Goal: Task Accomplishment & Management: Manage account settings

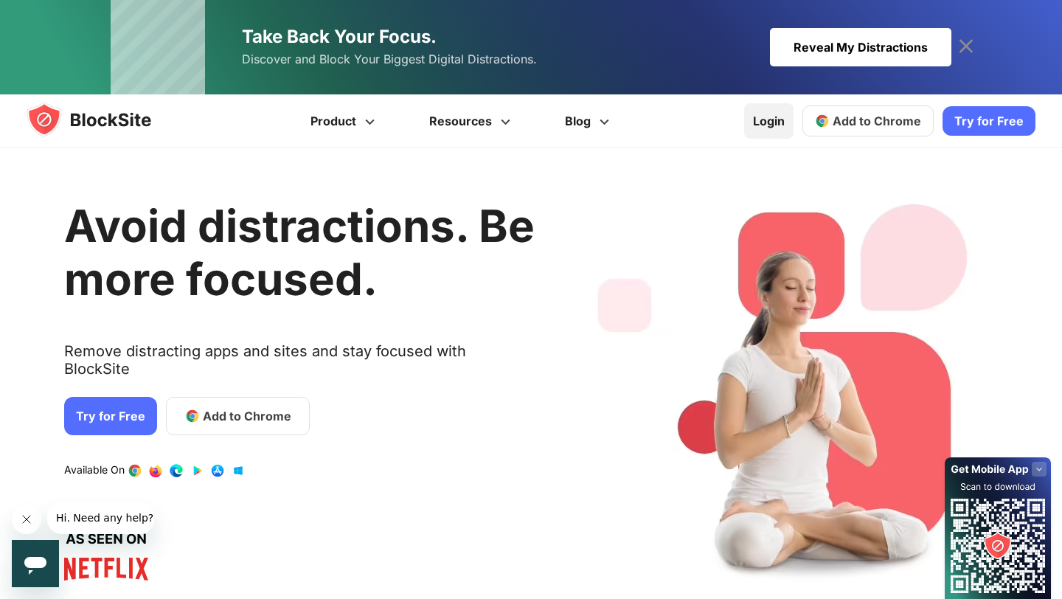
click at [761, 119] on link "Login" at bounding box center [768, 120] width 49 height 35
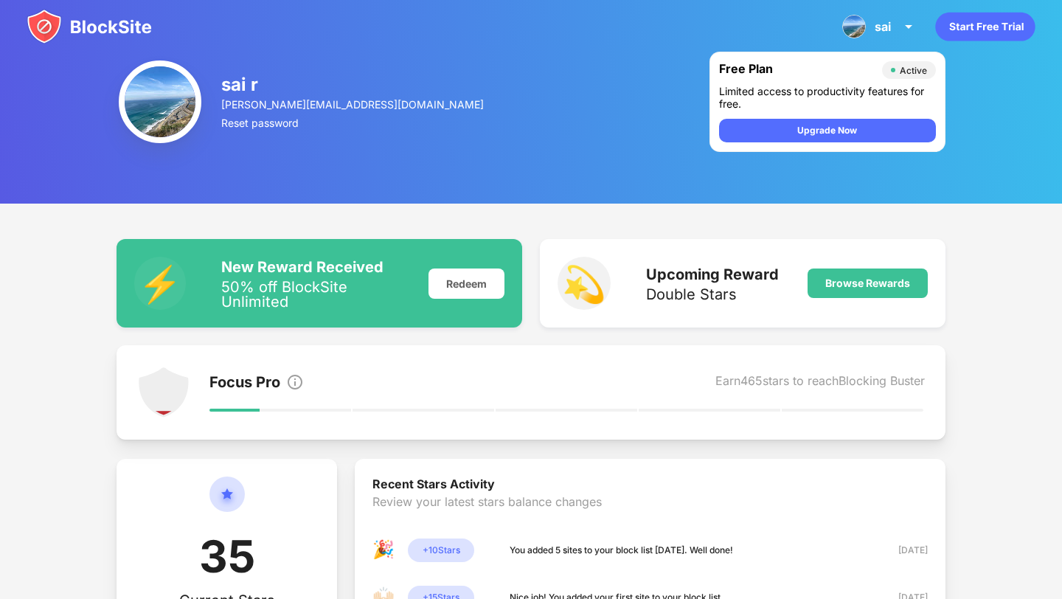
click at [103, 23] on img at bounding box center [89, 26] width 125 height 35
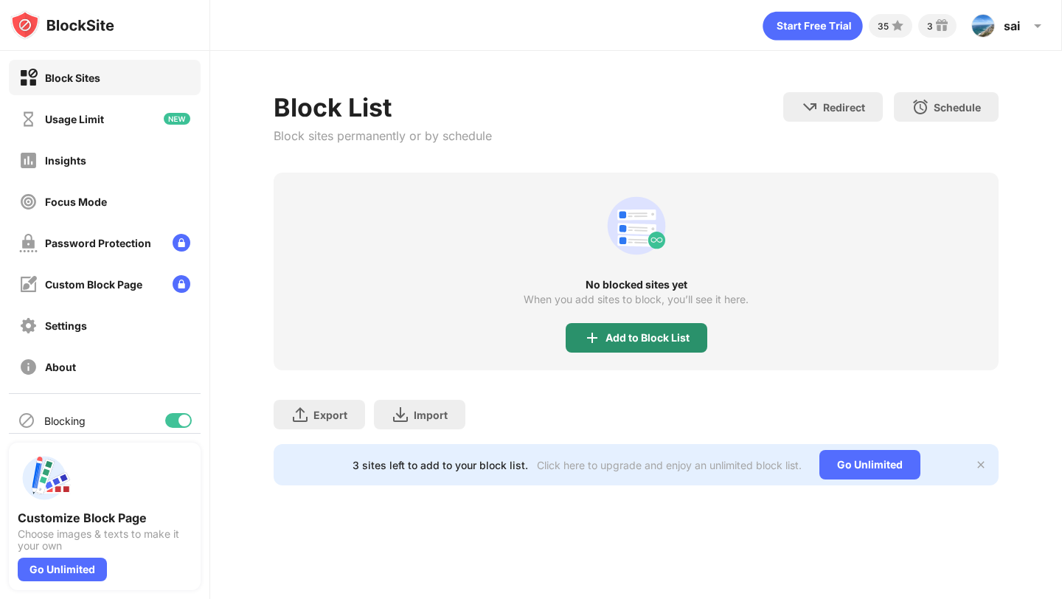
click at [592, 330] on img at bounding box center [592, 338] width 18 height 18
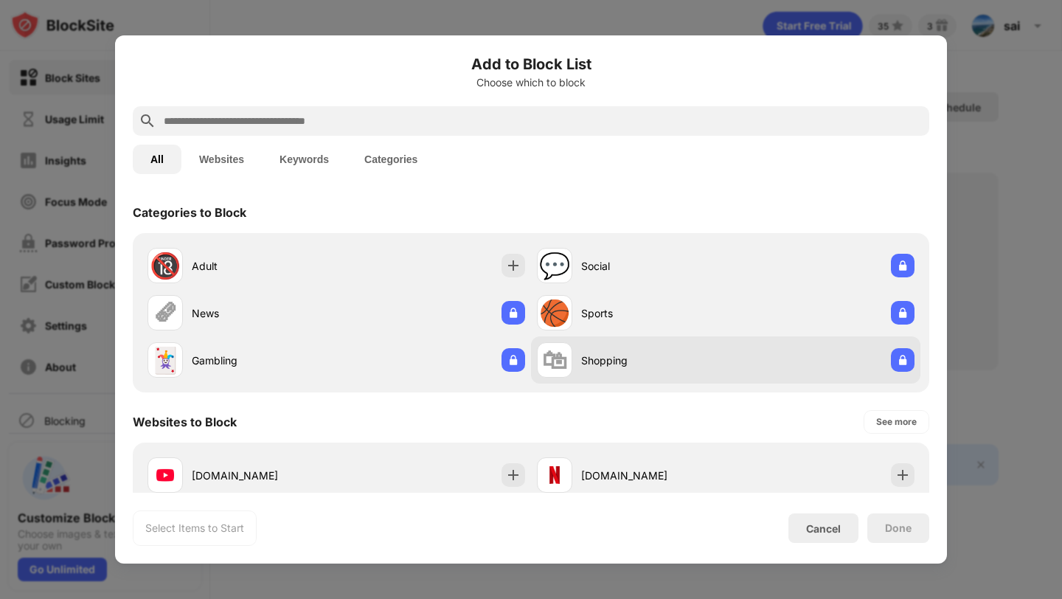
scroll to position [240, 0]
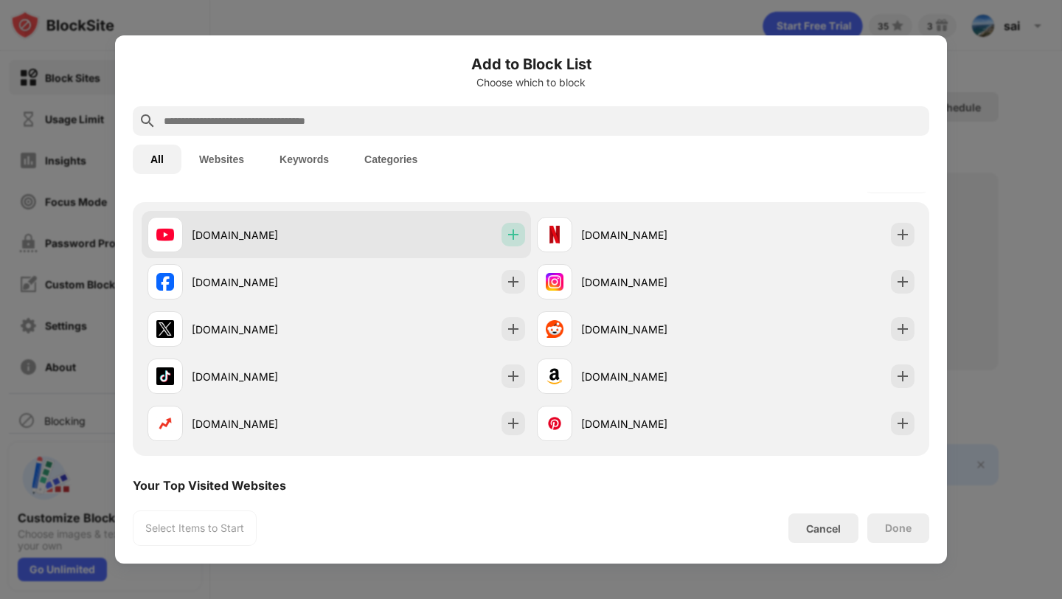
click at [508, 223] on div at bounding box center [514, 235] width 24 height 24
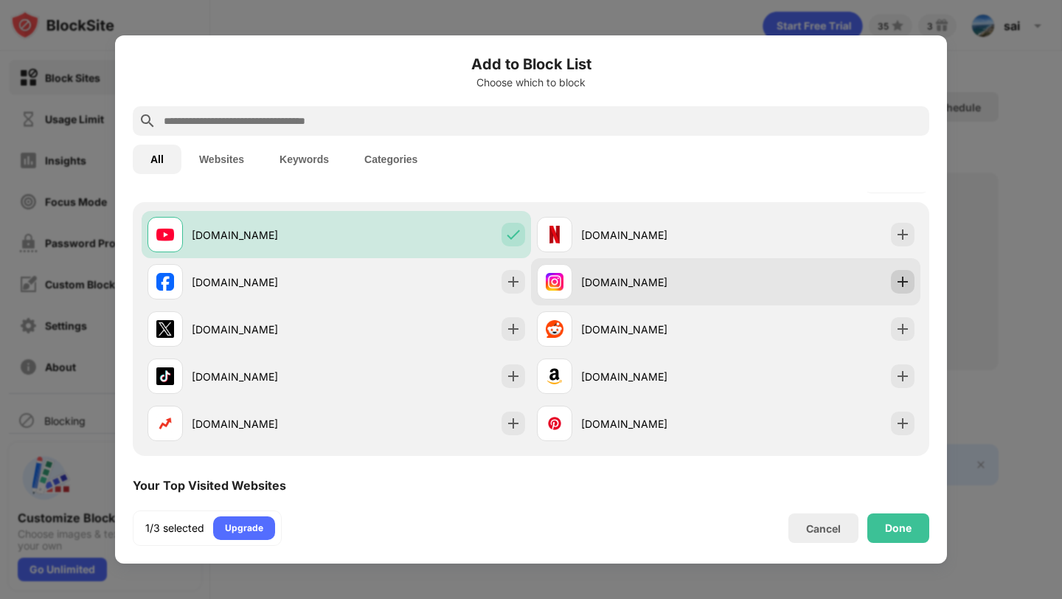
click at [898, 274] on div at bounding box center [903, 282] width 24 height 24
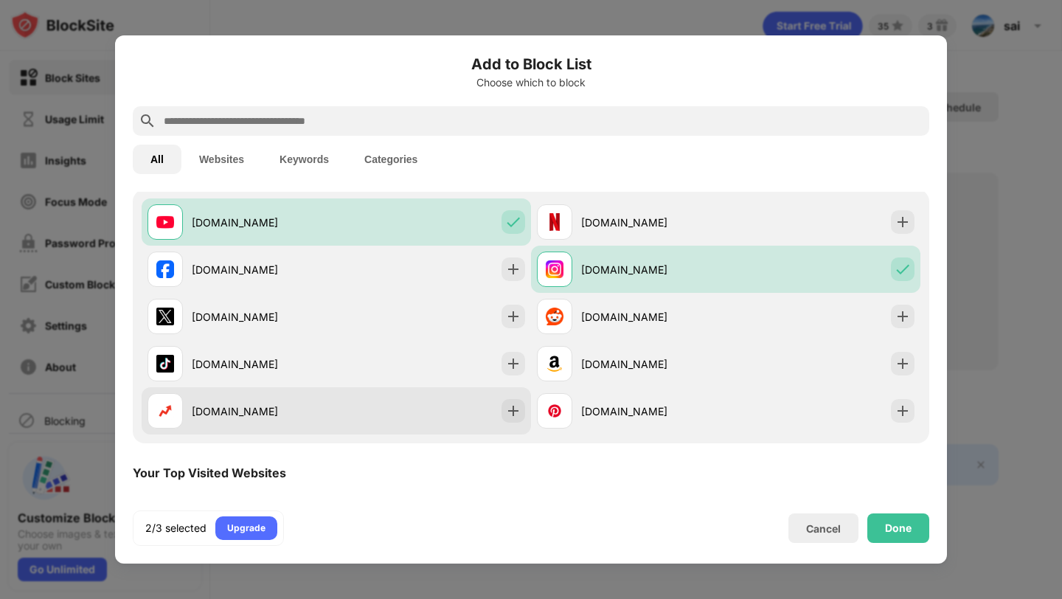
scroll to position [239, 0]
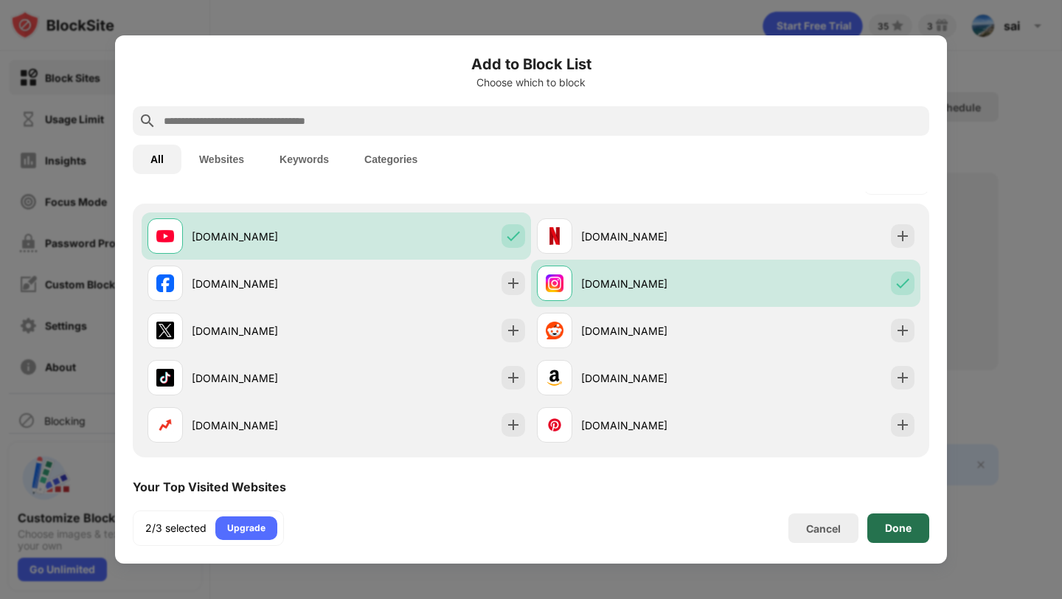
click at [892, 527] on div "Done" at bounding box center [898, 528] width 27 height 12
